Goal: Task Accomplishment & Management: Complete application form

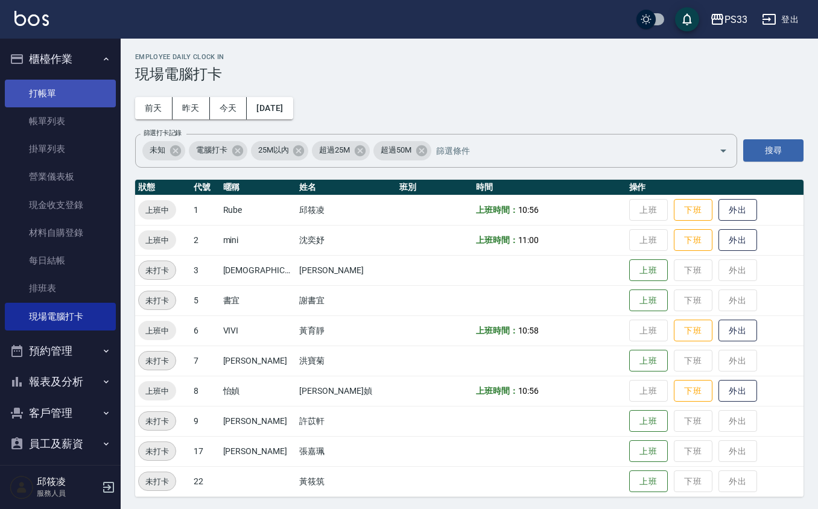
scroll to position [2, 0]
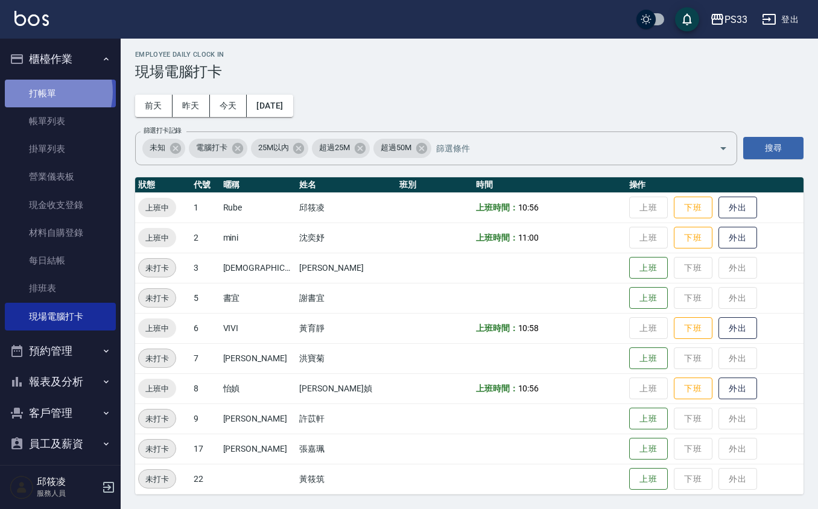
click at [48, 92] on link "打帳單" at bounding box center [60, 94] width 111 height 28
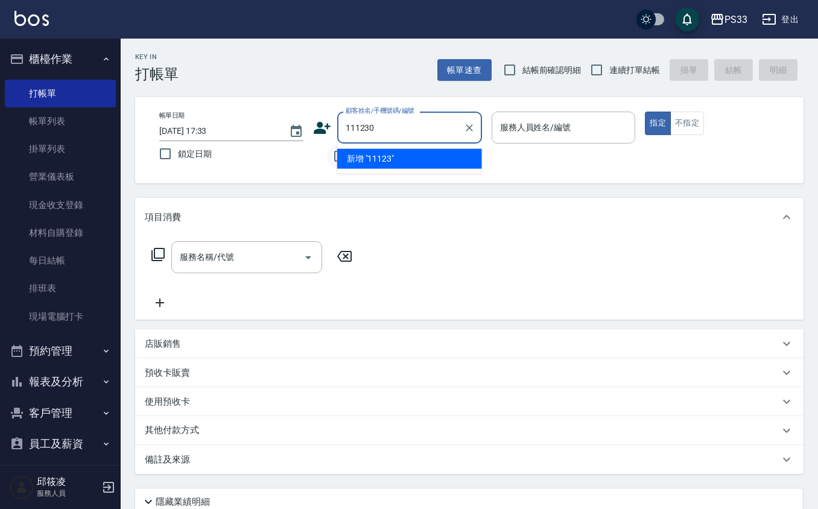
type input "111230"
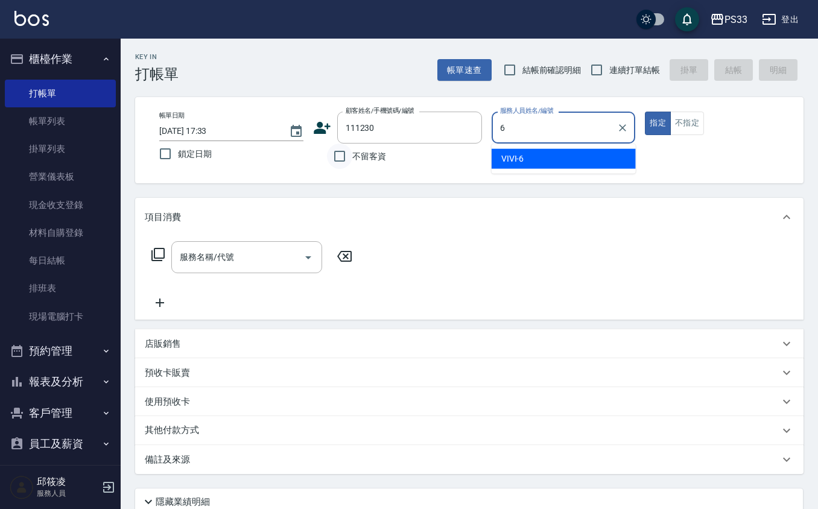
type input "VIVI-6"
type button "true"
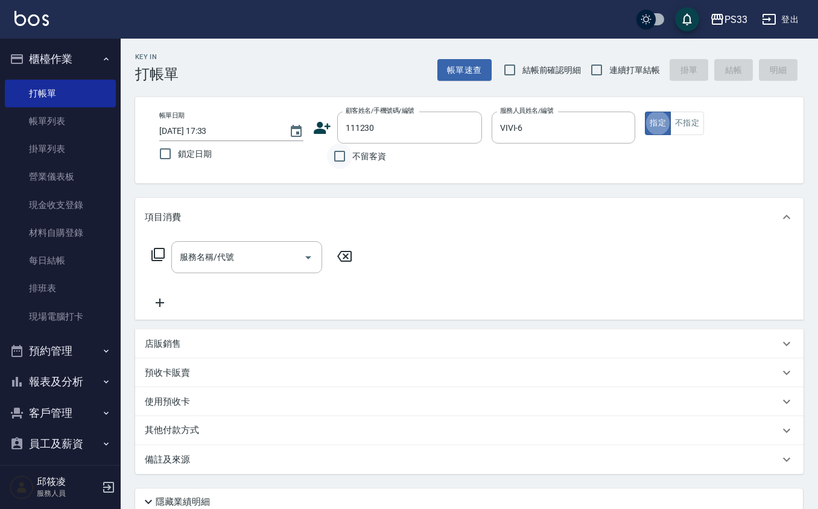
type input "[PERSON_NAME]/0930058045/111230"
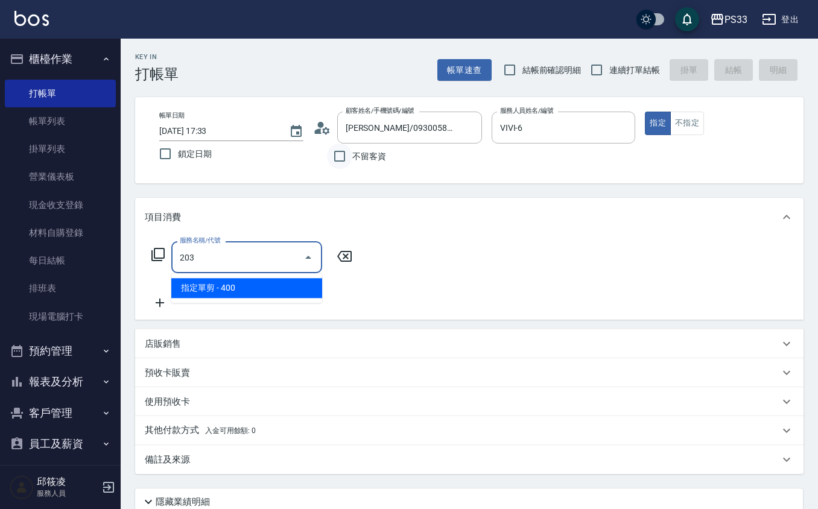
type input "指定單剪(203)"
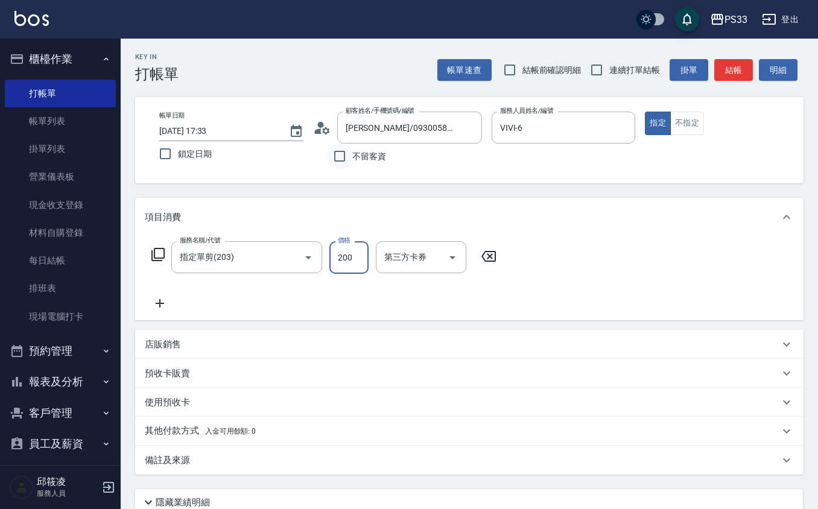
type input "200"
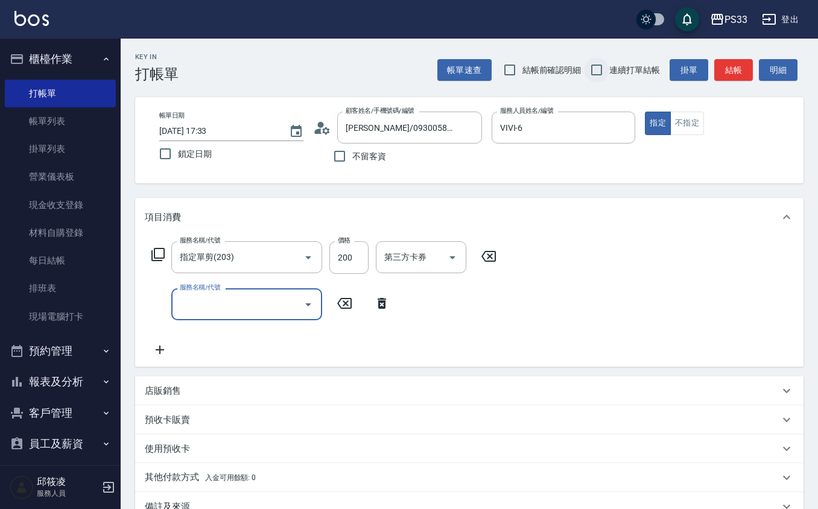
click at [585, 76] on input "連續打單結帳" at bounding box center [596, 69] width 25 height 25
checkbox input "true"
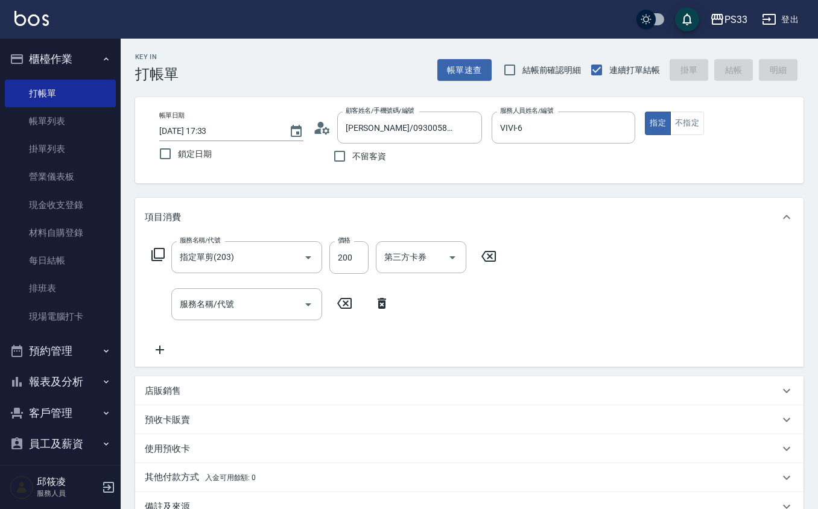
type input "[DATE] 17:34"
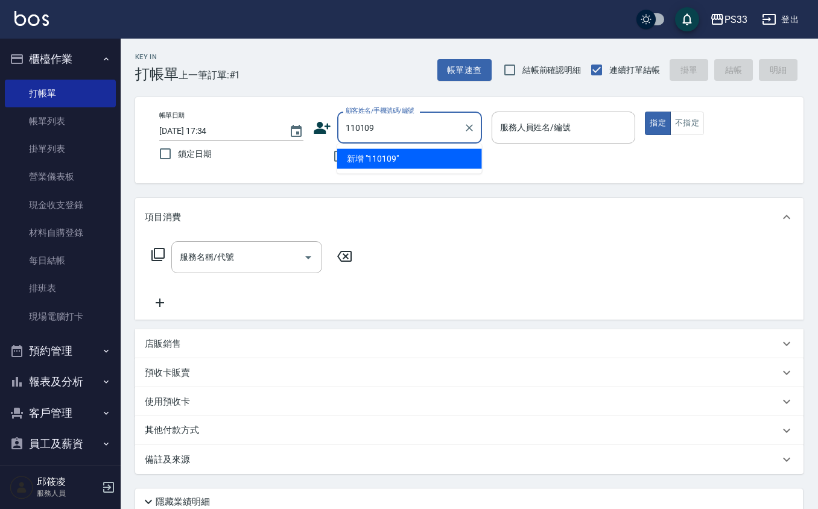
type input "110109"
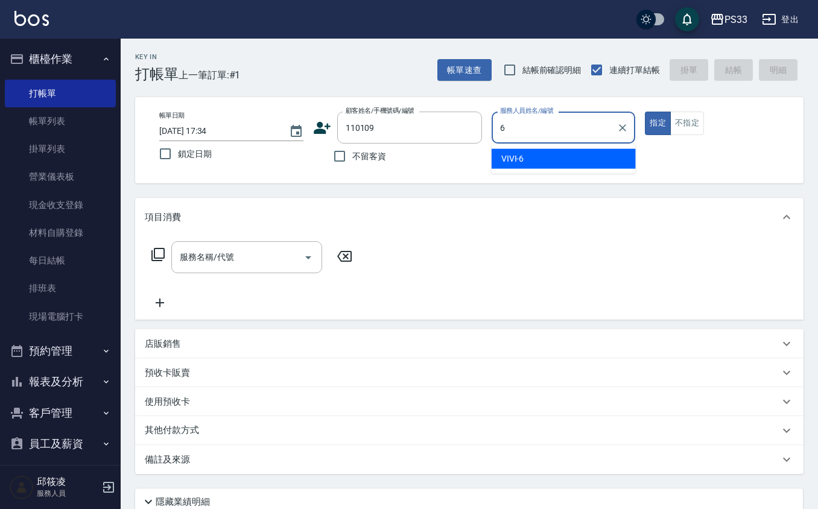
type input "VIVI-6"
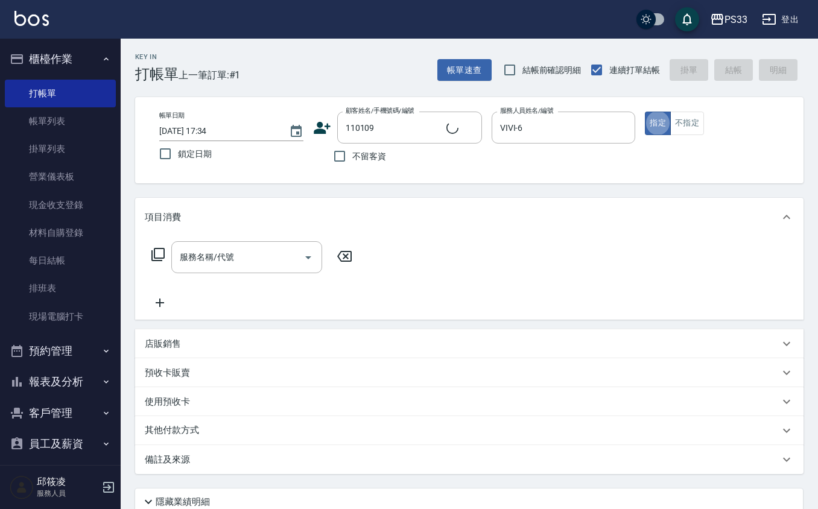
type input "[PERSON_NAME]/0972871371/110109"
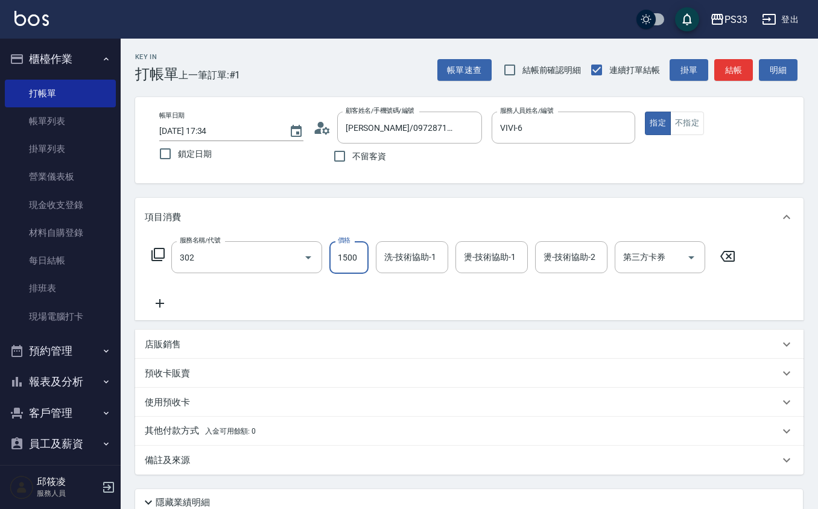
type input "設計燙髮(302)"
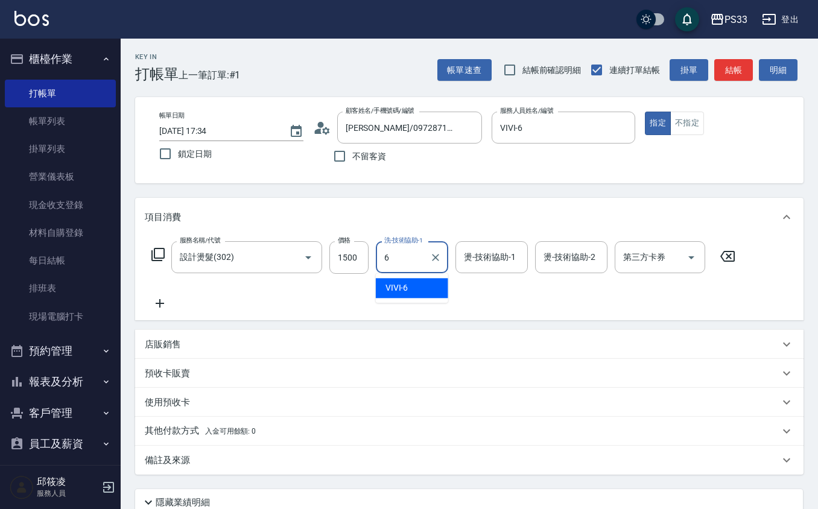
type input "VIVI-6"
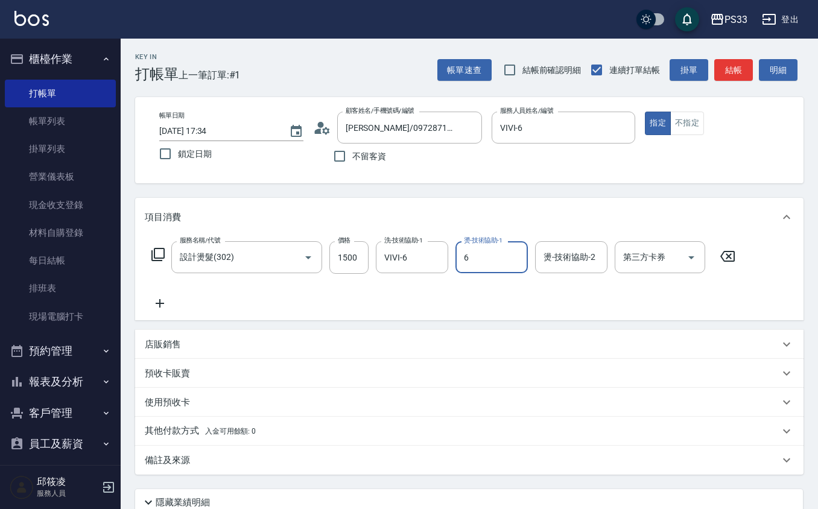
type input "VIVI-6"
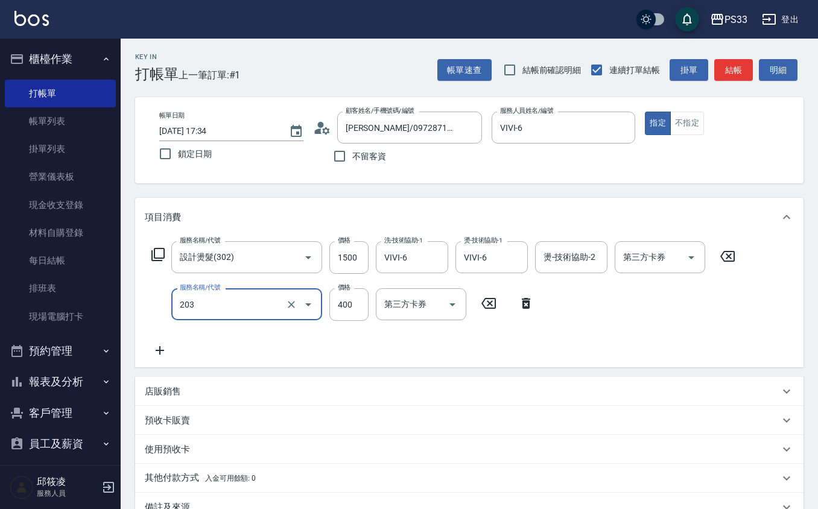
type input "指定單剪(203)"
type input "300"
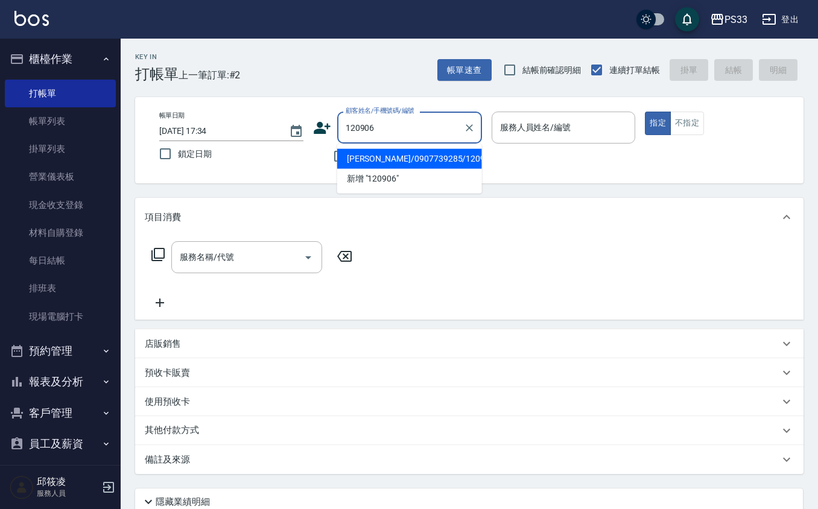
type input "[PERSON_NAME]/0907739285/120906"
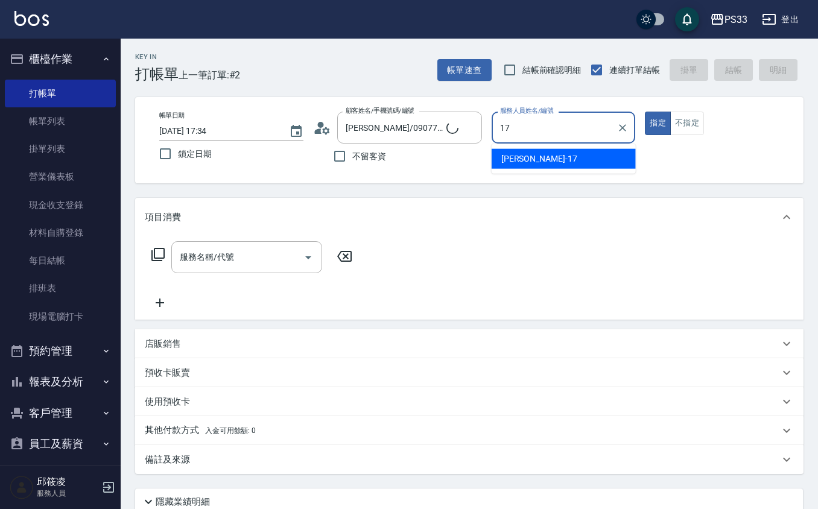
type input "[PERSON_NAME]-17"
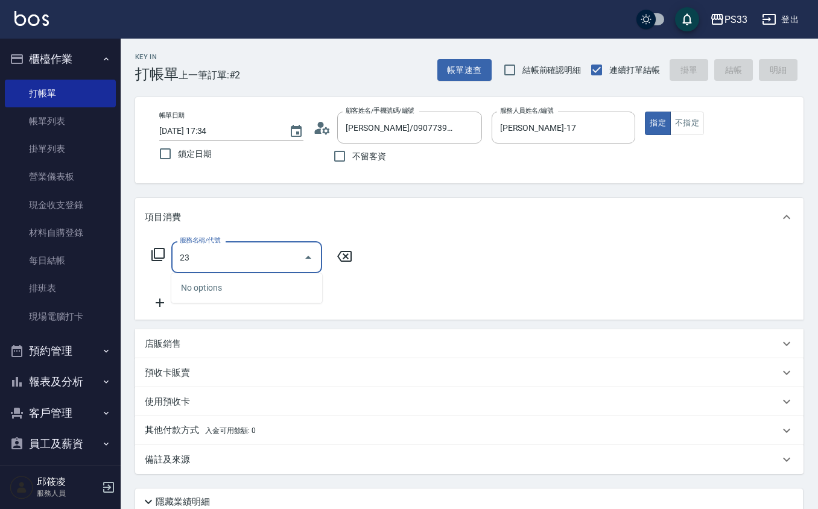
type input "2"
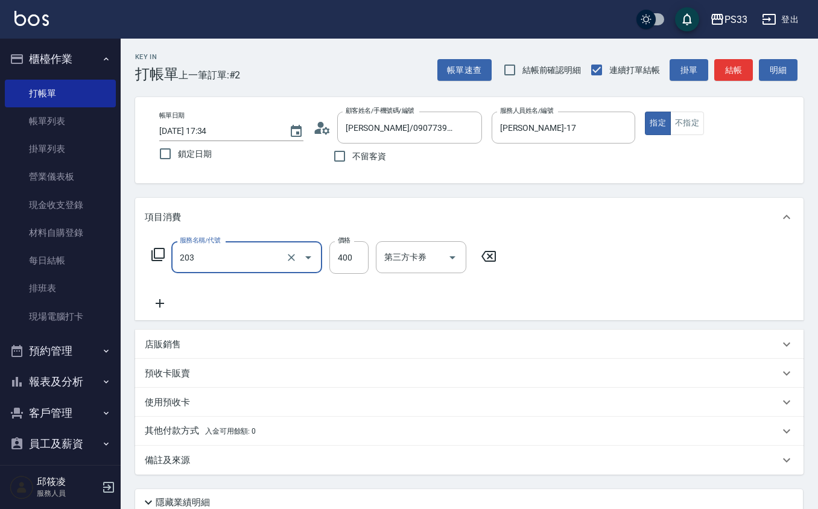
type input "指定單剪(203)"
type input "200"
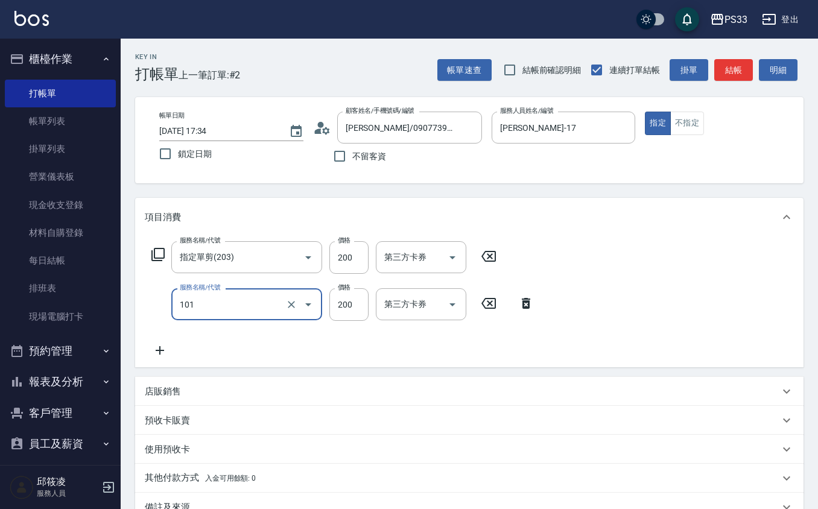
type input "洗髮(101)"
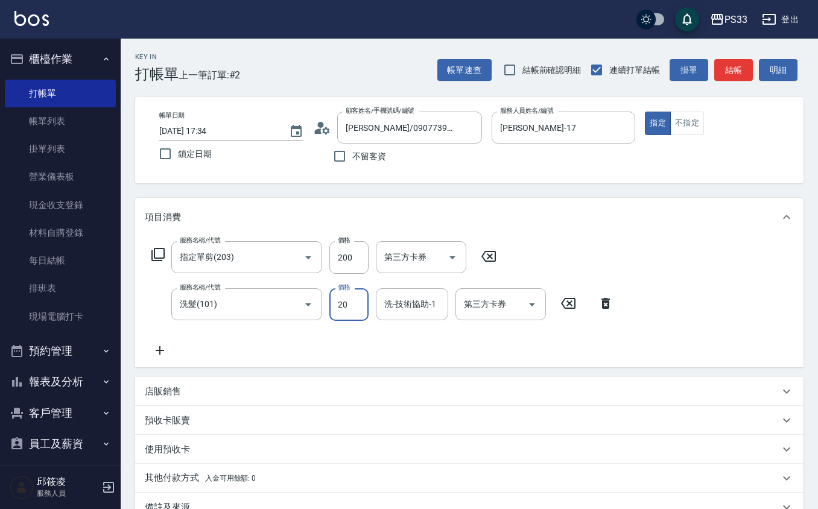
type input "200"
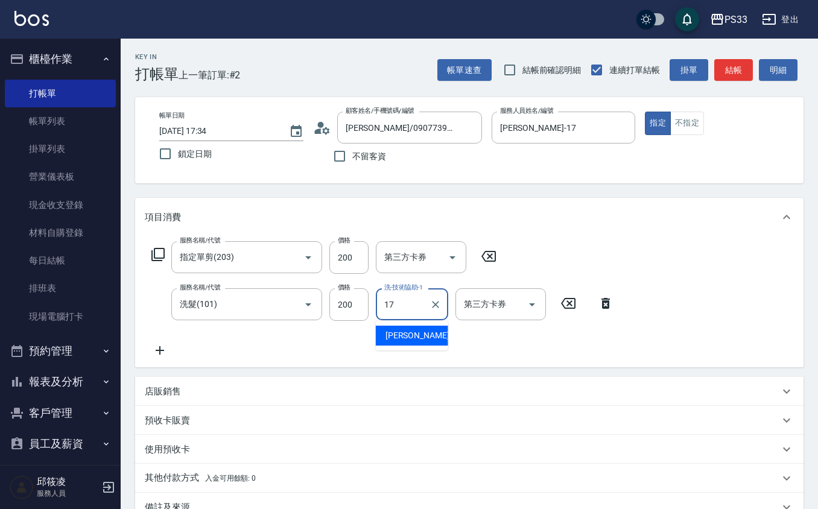
type input "[PERSON_NAME]-17"
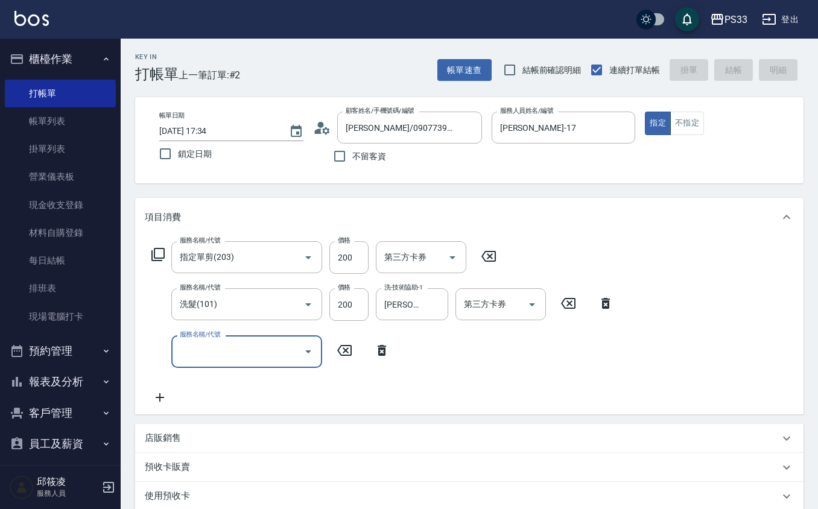
type input "[DATE] 17:35"
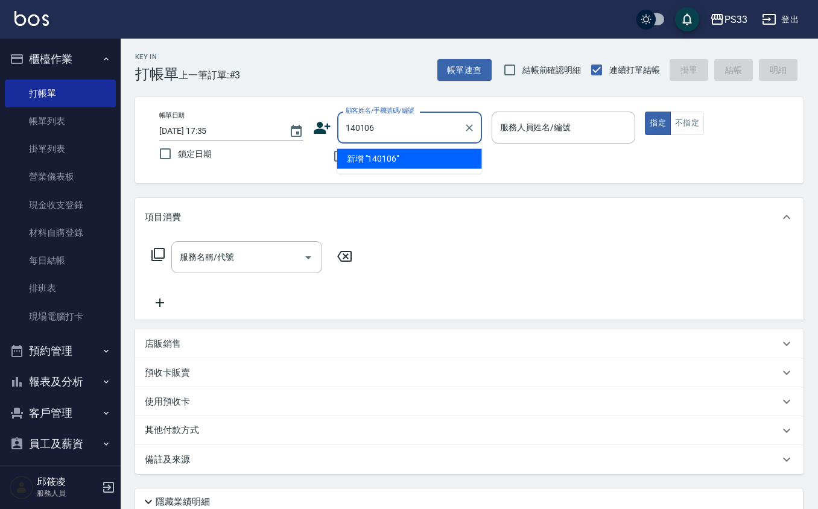
type input "140106"
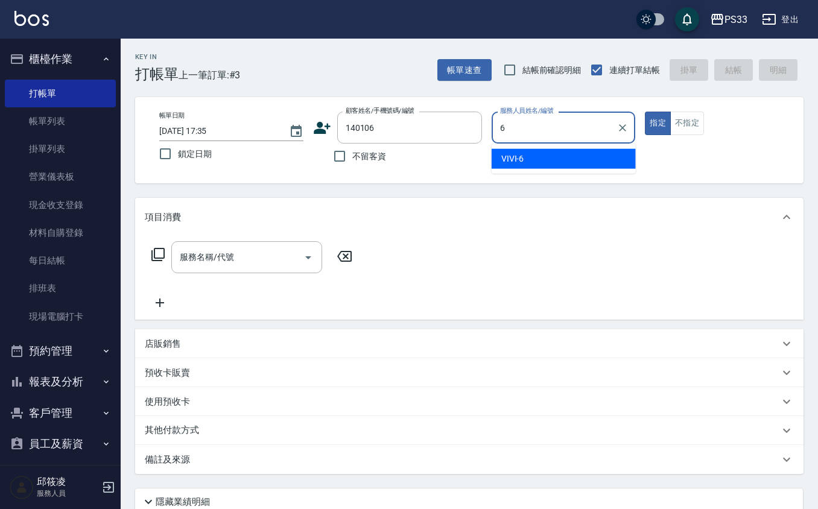
type input "VIVI-6"
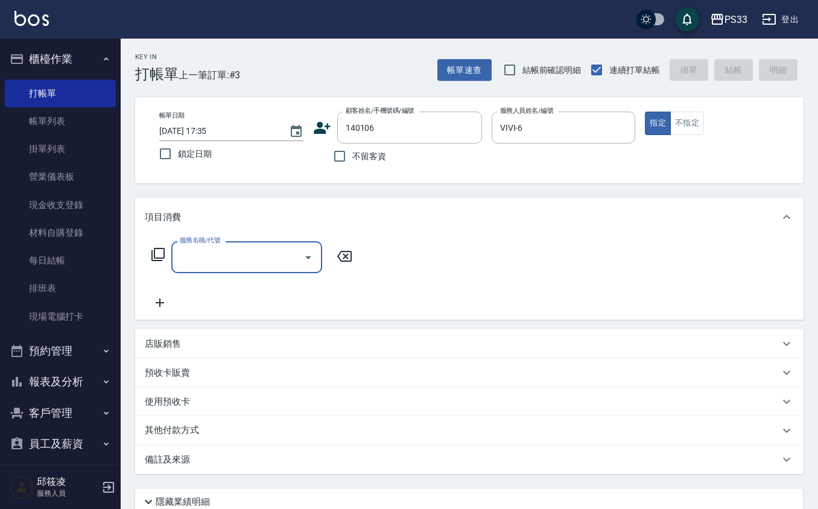
type input "[PERSON_NAME]/0913735900/140106"
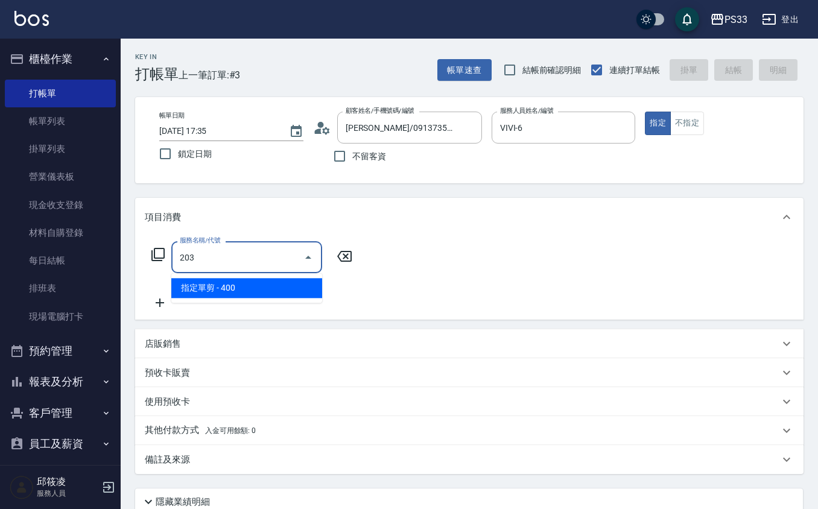
type input "指定單剪(203)"
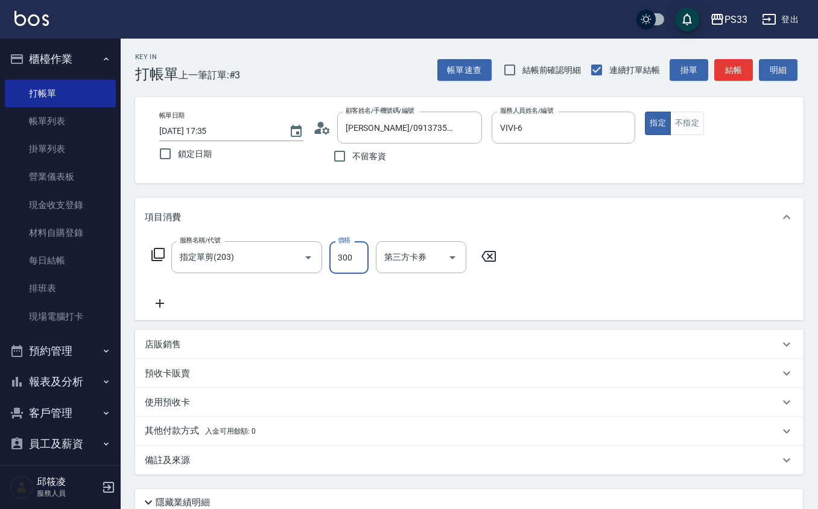
type input "300"
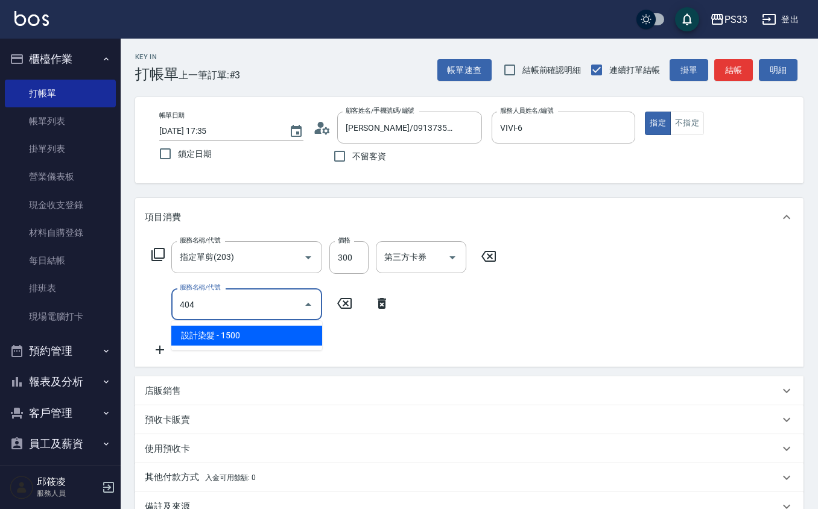
type input "設計染髮(404)"
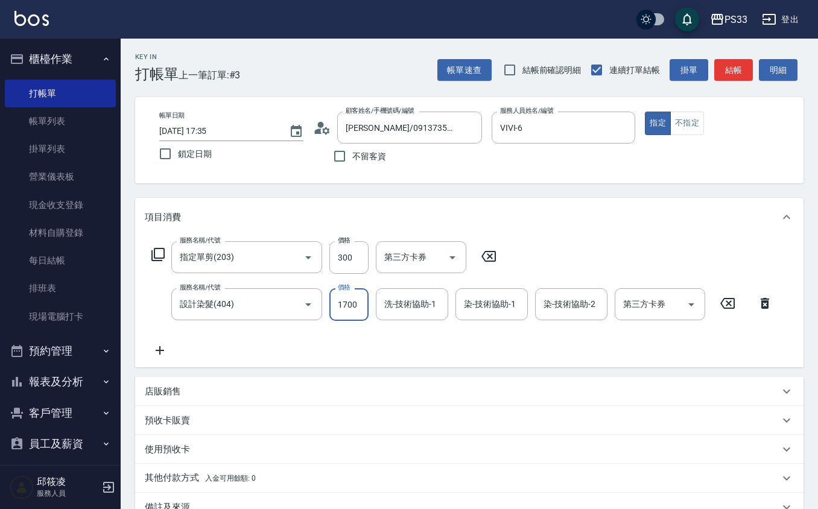
type input "1700"
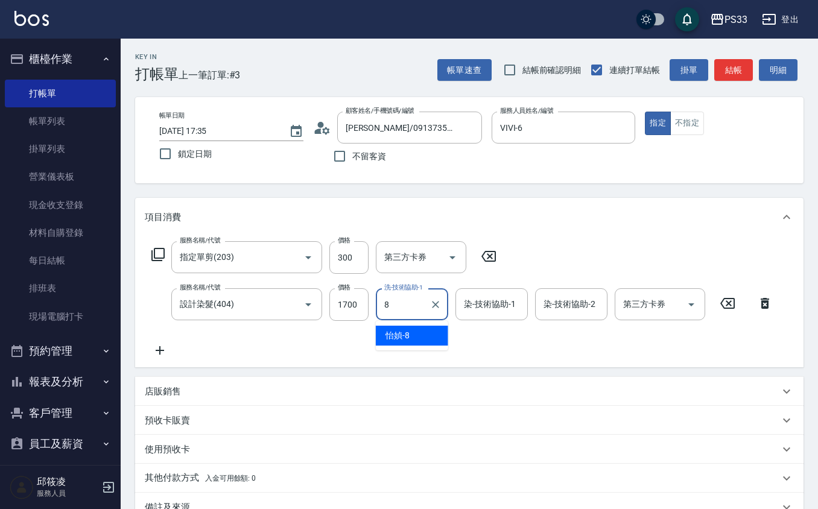
type input "怡媜-8"
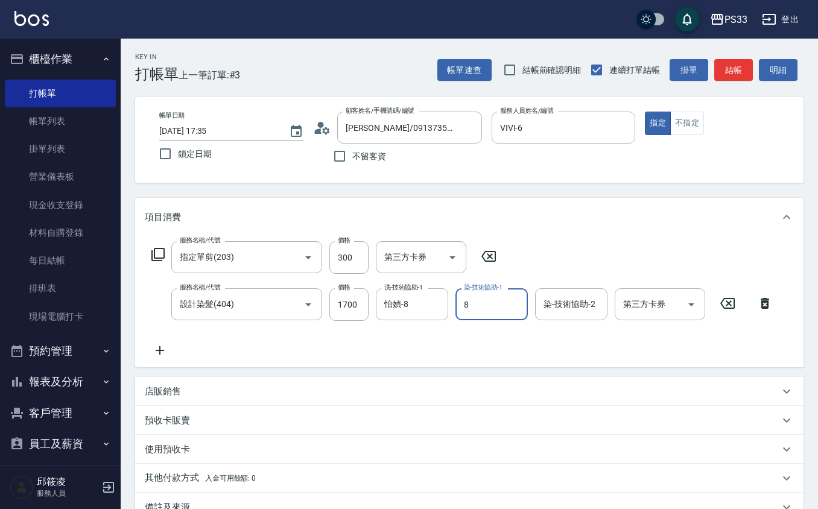
type input "怡媜-8"
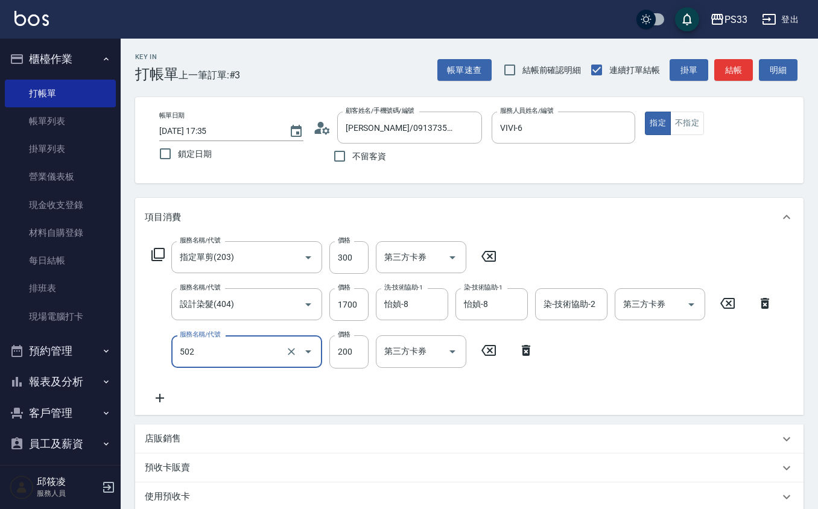
type input "自備護髮(502)"
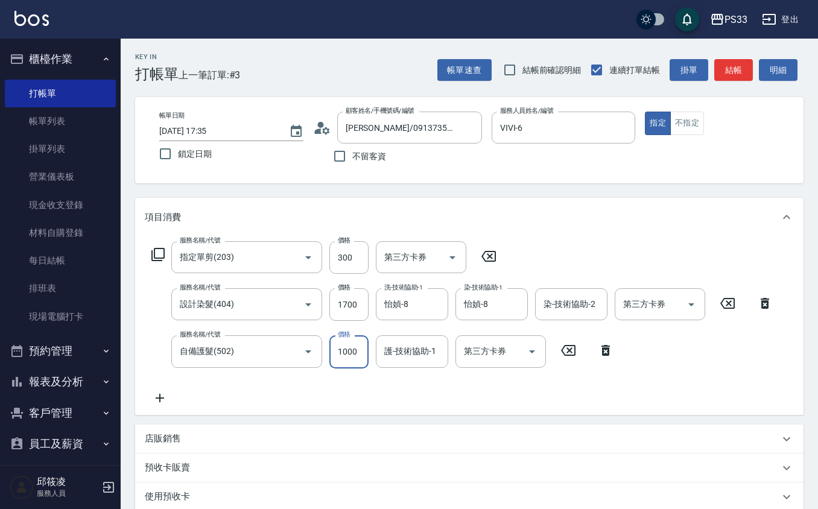
type input "1000"
type input "VIVI-6"
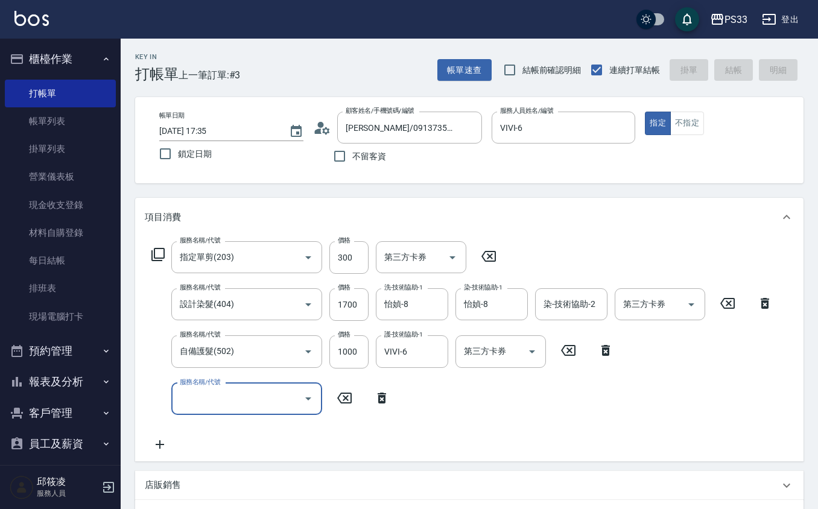
type input "[DATE] 17:37"
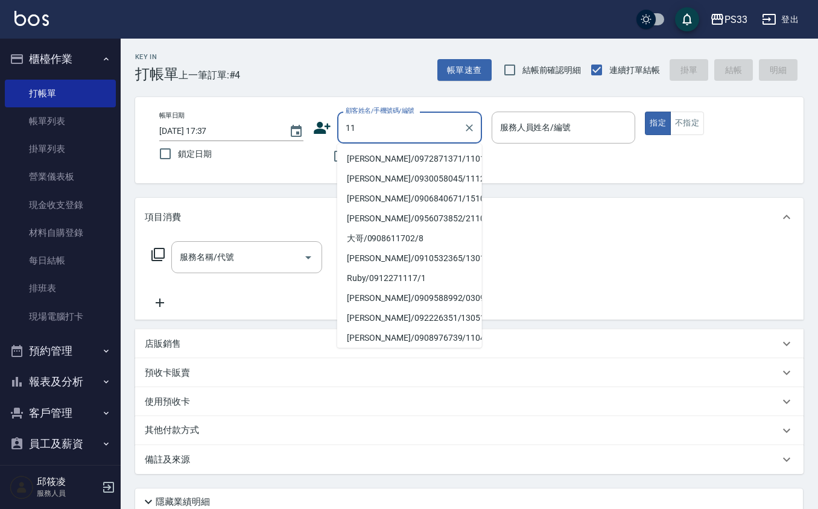
type input "1"
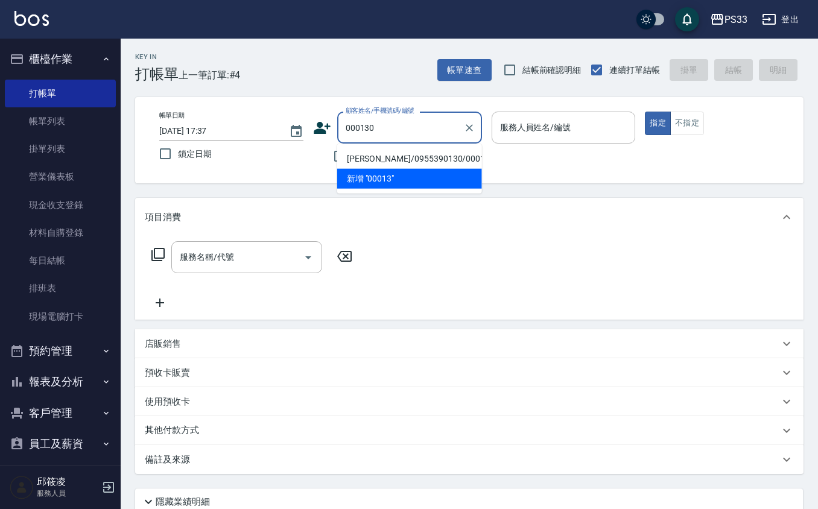
type input "[PERSON_NAME]/0955390130/000130"
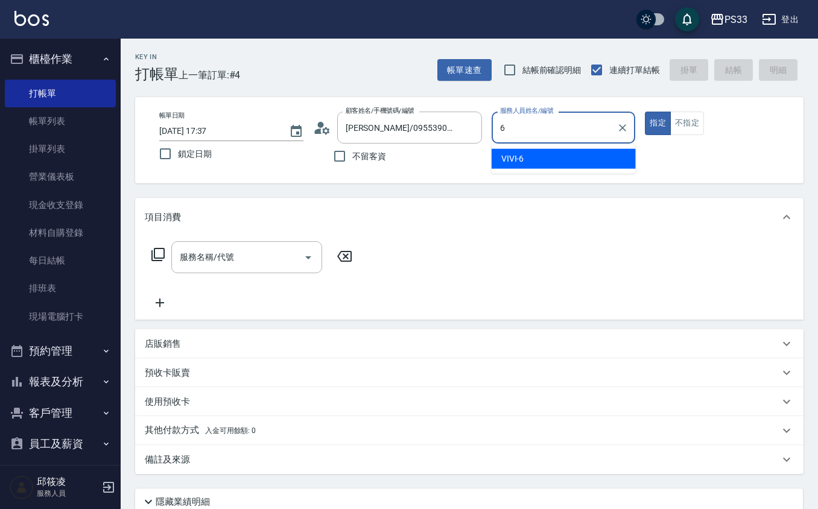
type input "VIVI-6"
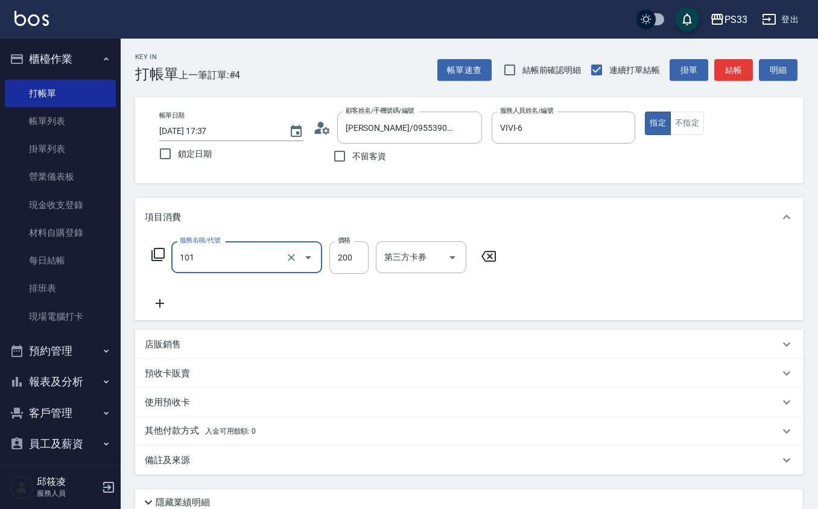
type input "洗髮(101)"
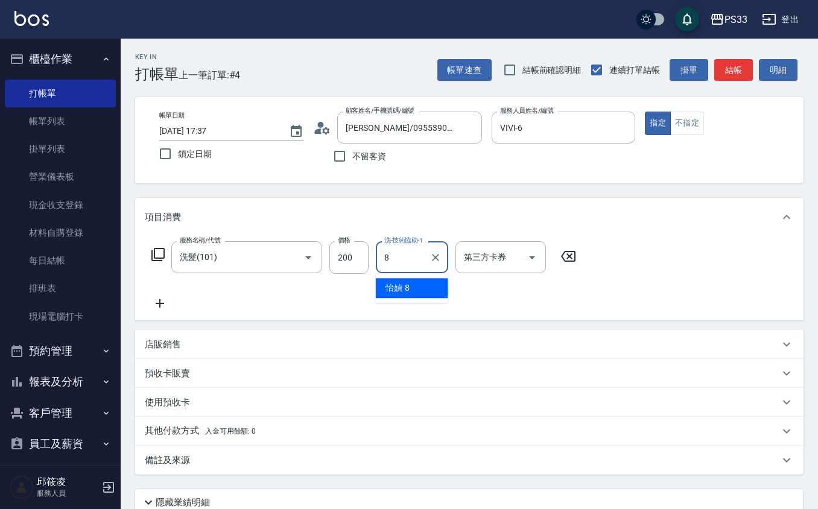
type input "怡媜-8"
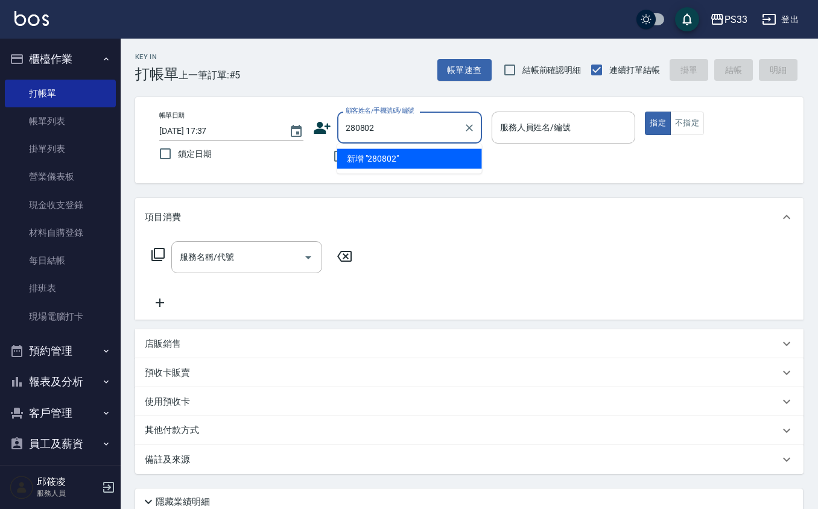
type input "280802"
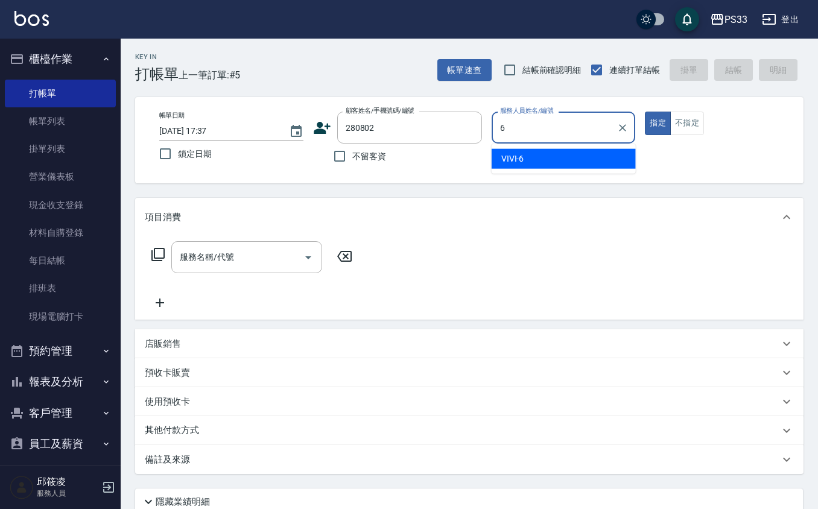
type input "VIVI-6"
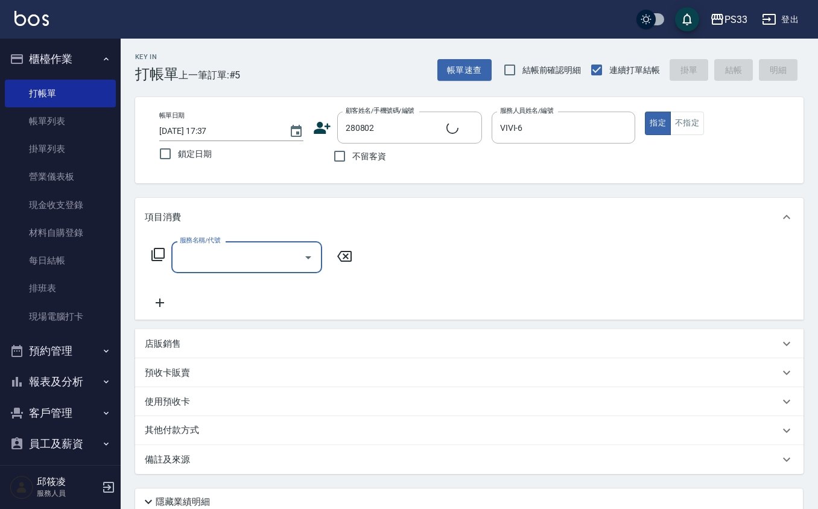
type input "[PERSON_NAME]/0919927167/280802"
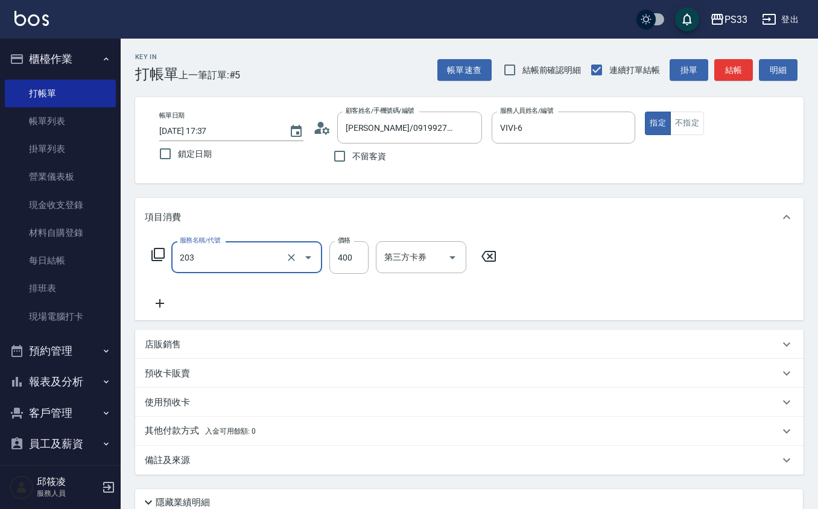
type input "指定單剪(203)"
type input "200"
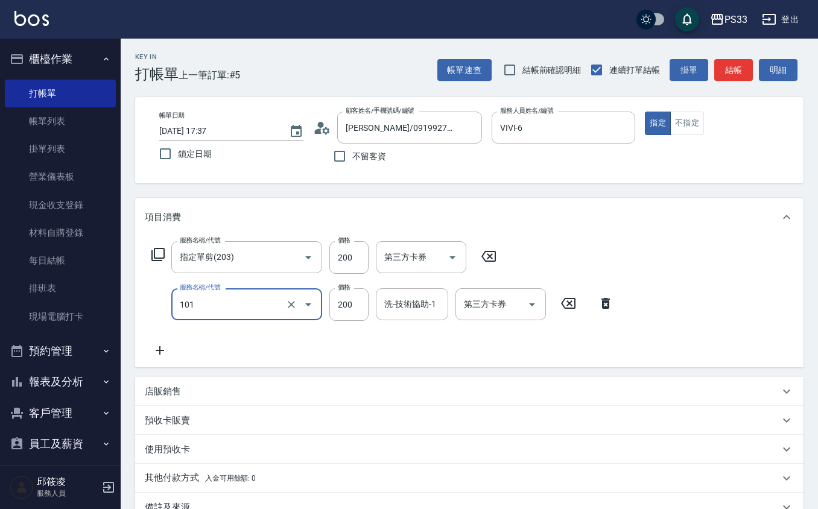
type input "洗髮(101)"
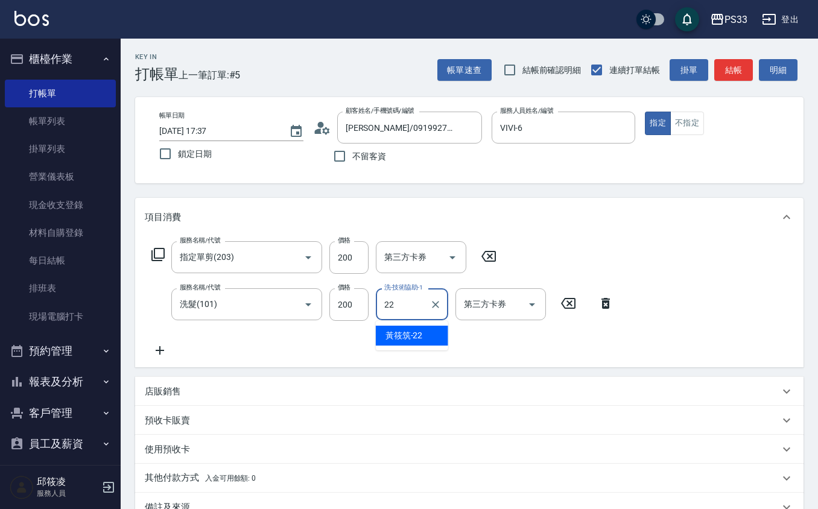
type input "[PERSON_NAME]-22"
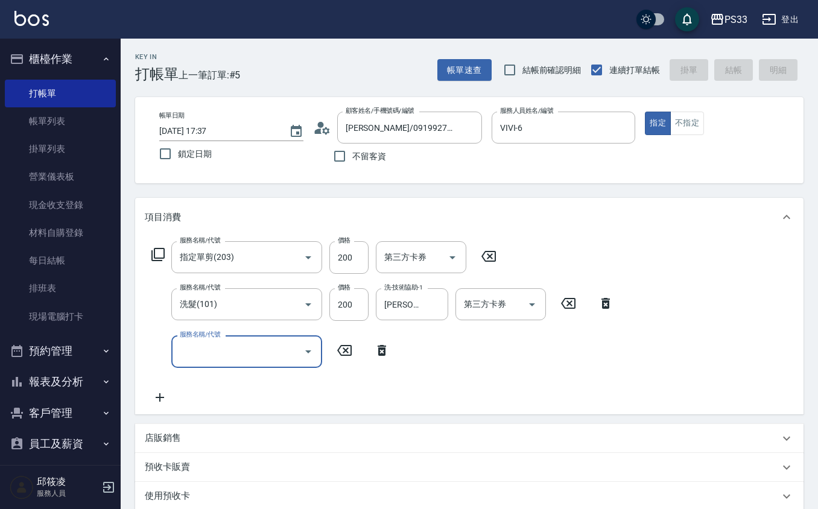
type input "[DATE] 17:38"
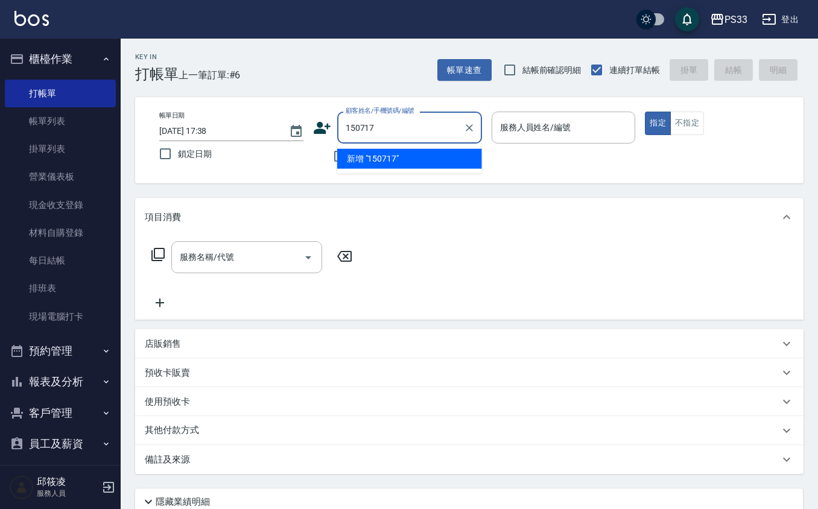
type input "150717"
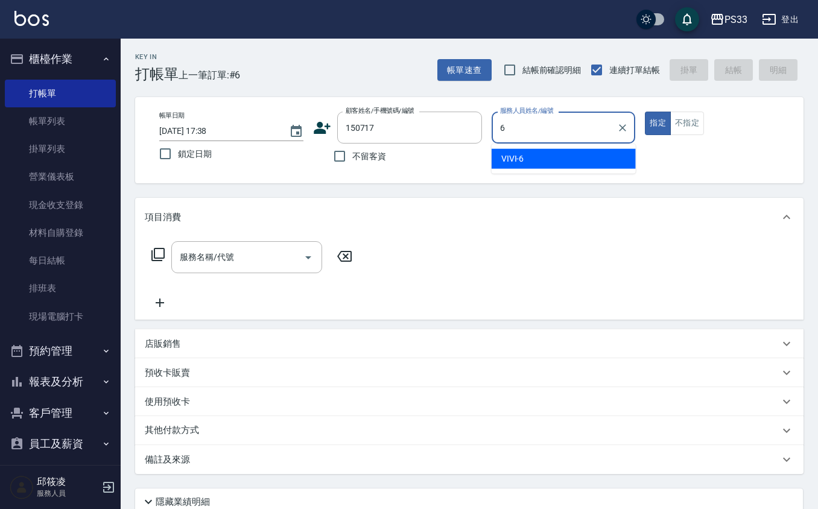
type input "VIVI-6"
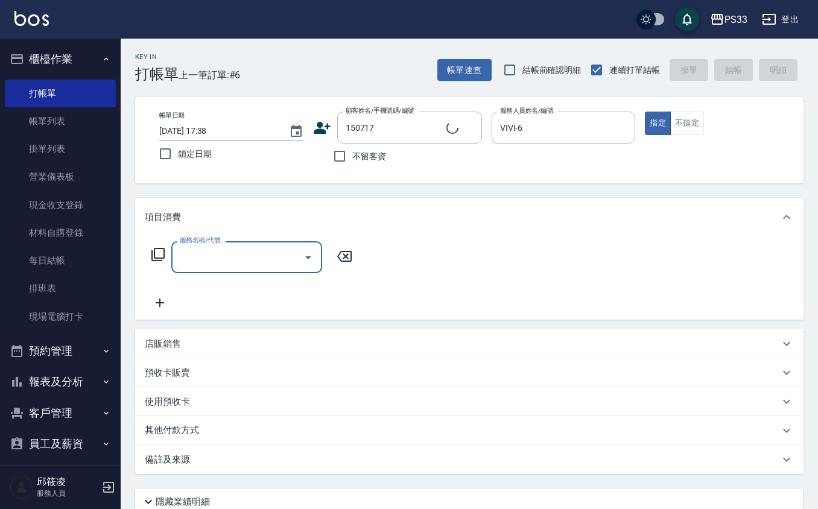
type input "呂暐甯/0937820327/150717"
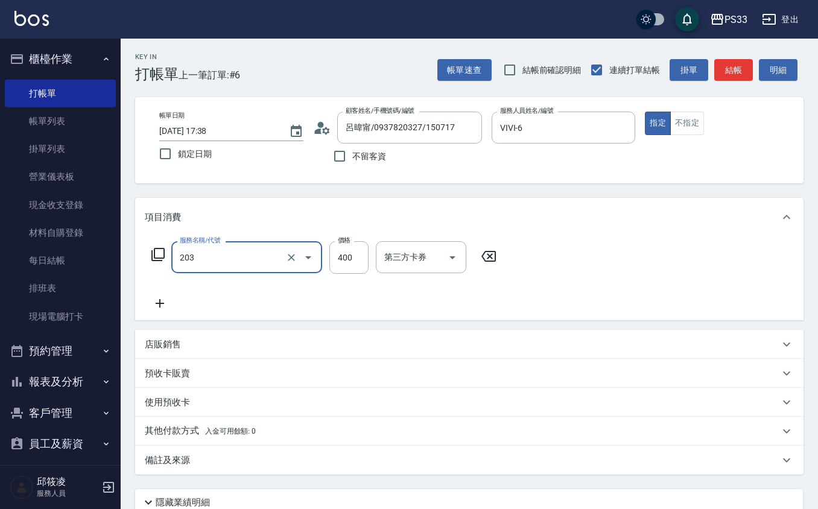
type input "指定單剪(203)"
type input "300"
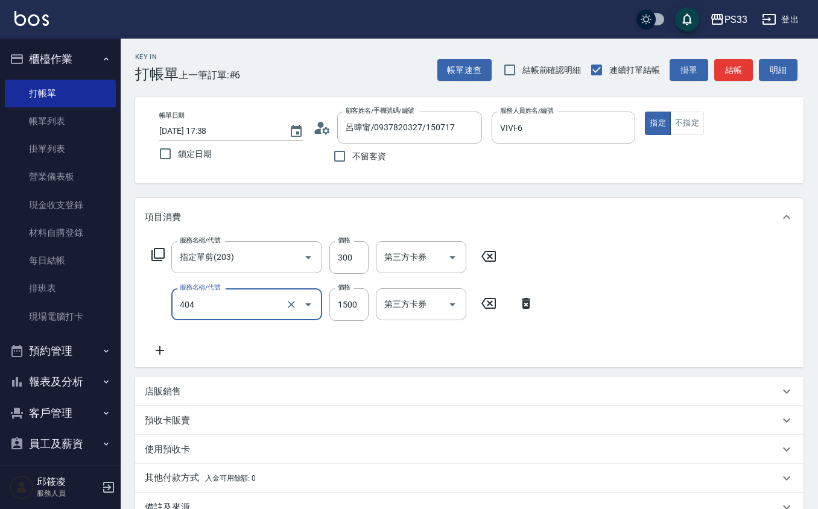
type input "設計染髮(404)"
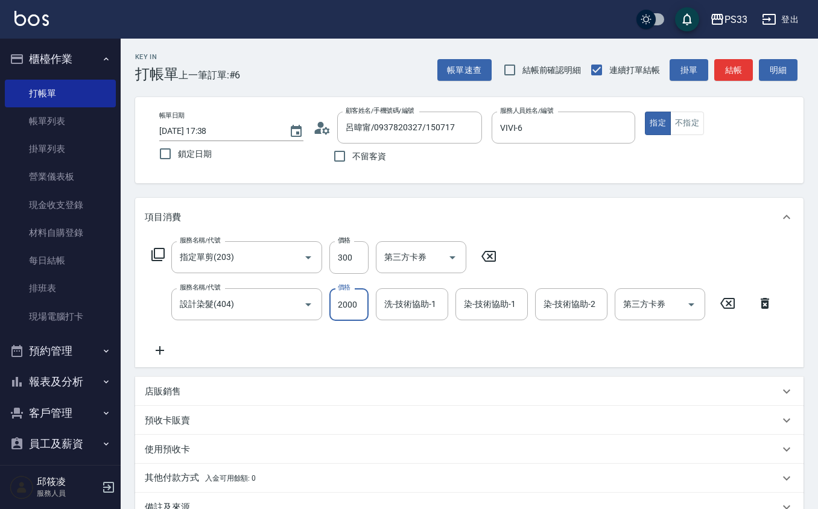
type input "2000"
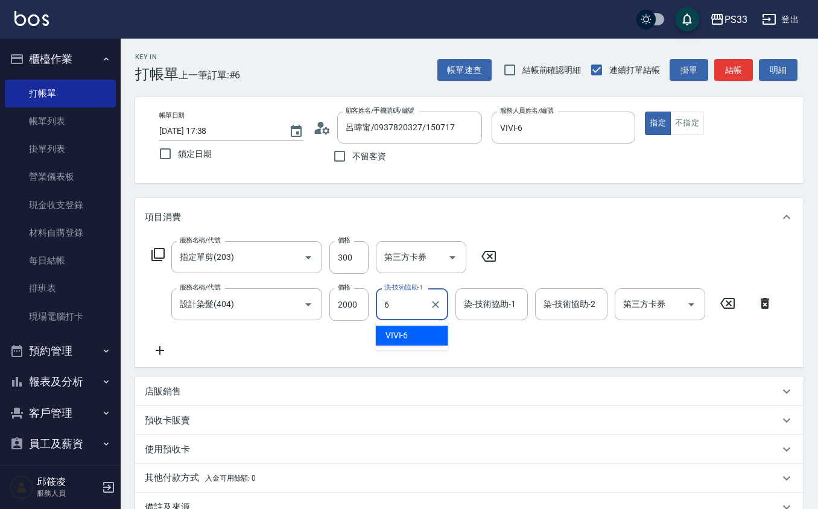
type input "VIVI-6"
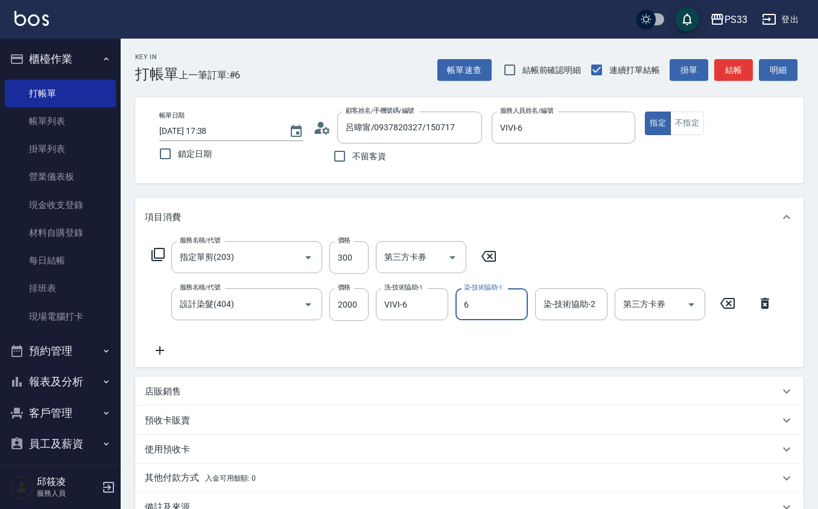
type input "VIVI-6"
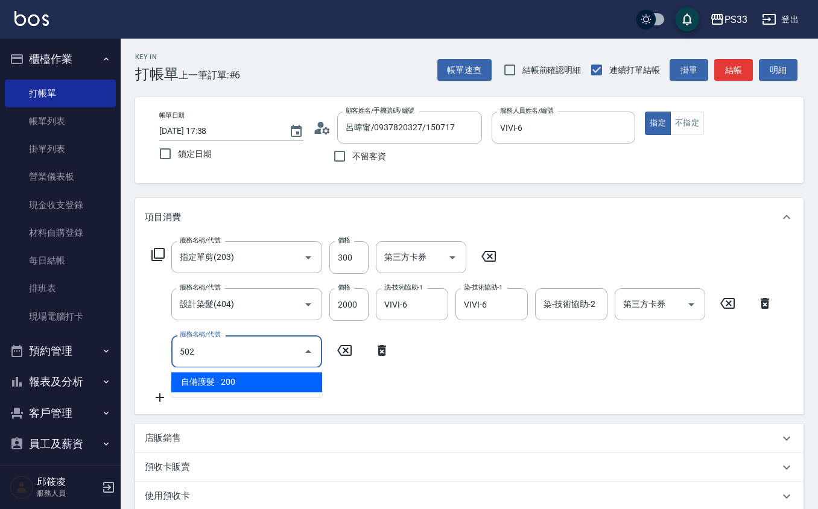
type input "自備護髮(502)"
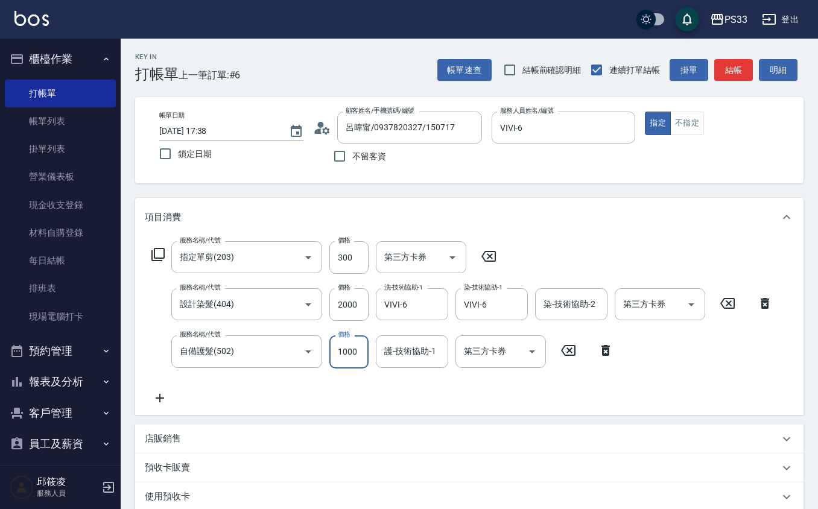
type input "1000"
type input "VIVI-6"
